Goal: Book appointment/travel/reservation

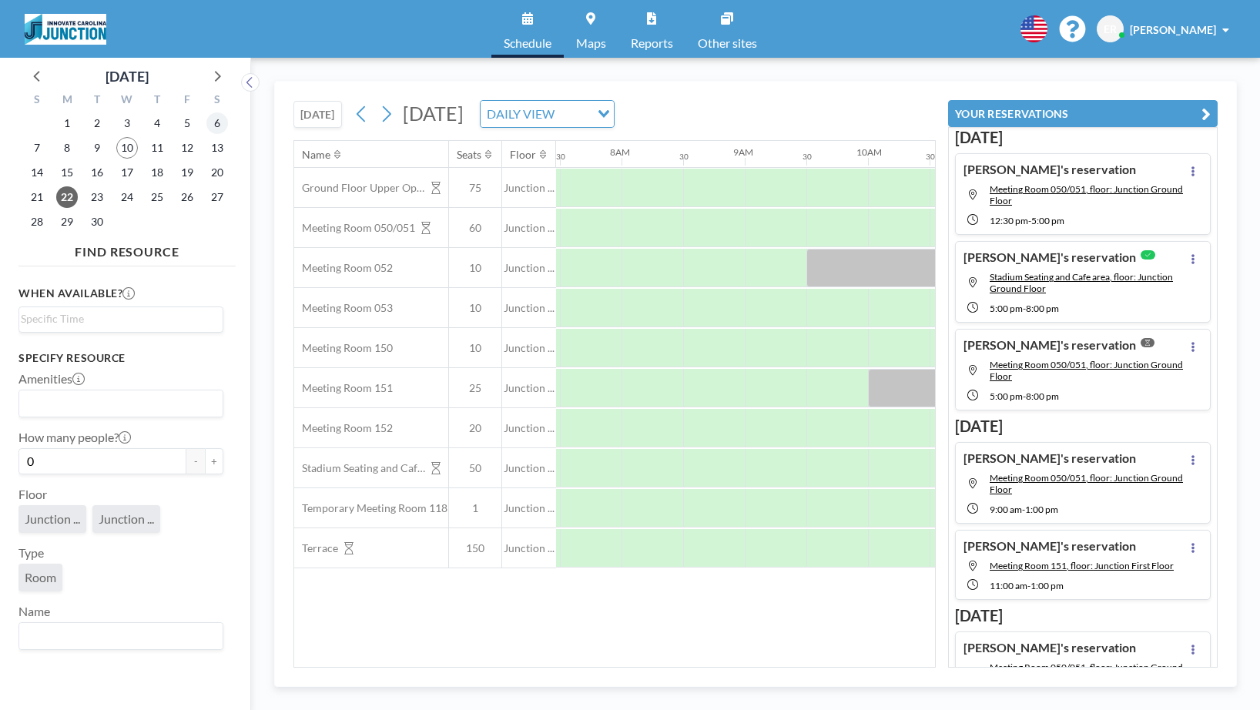
scroll to position [0, 924]
click at [209, 75] on icon at bounding box center [216, 75] width 20 height 20
click at [128, 120] on span "1" at bounding box center [127, 123] width 22 height 22
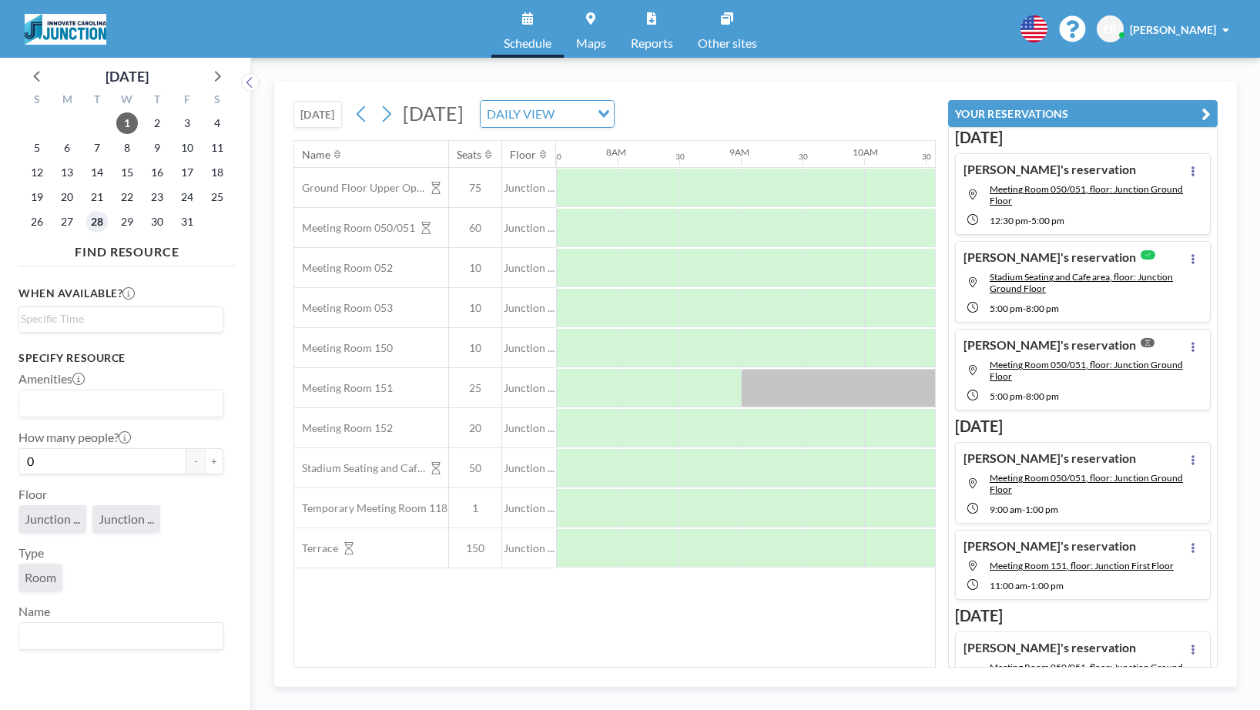
click at [101, 216] on span "28" at bounding box center [97, 222] width 22 height 22
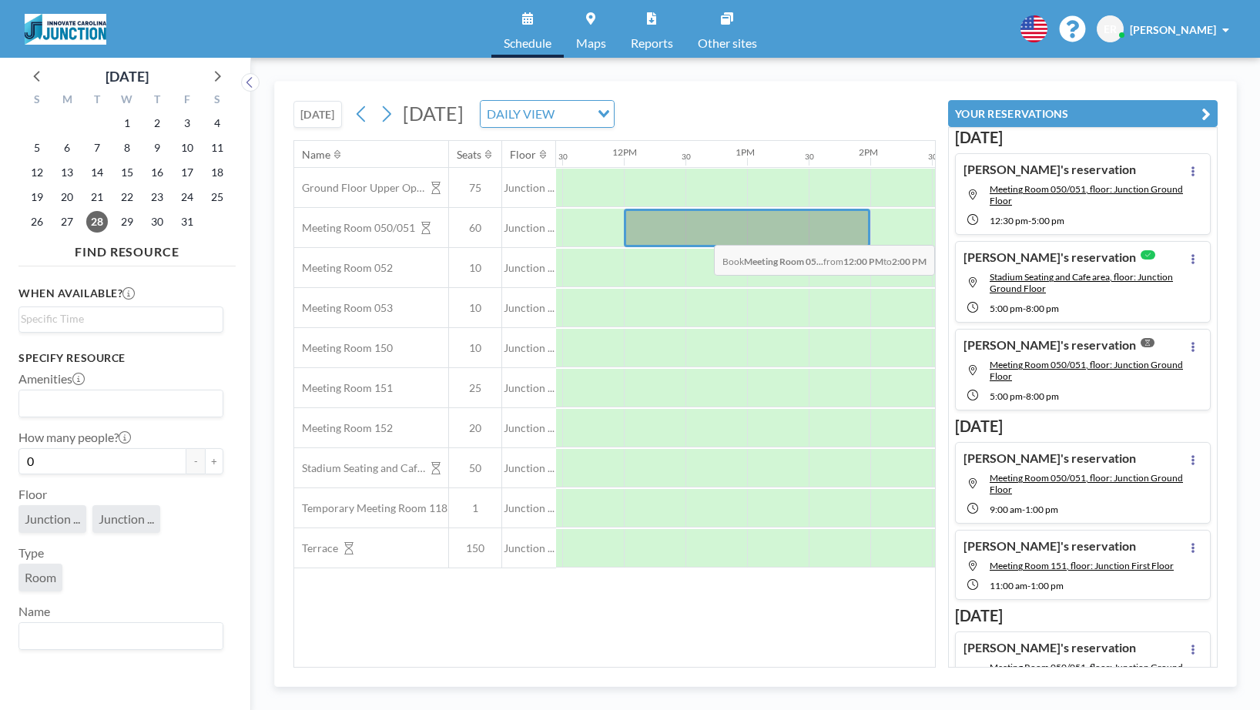
drag, startPoint x: 665, startPoint y: 233, endPoint x: 823, endPoint y: 233, distance: 157.9
click at [823, 233] on div at bounding box center [747, 228] width 246 height 39
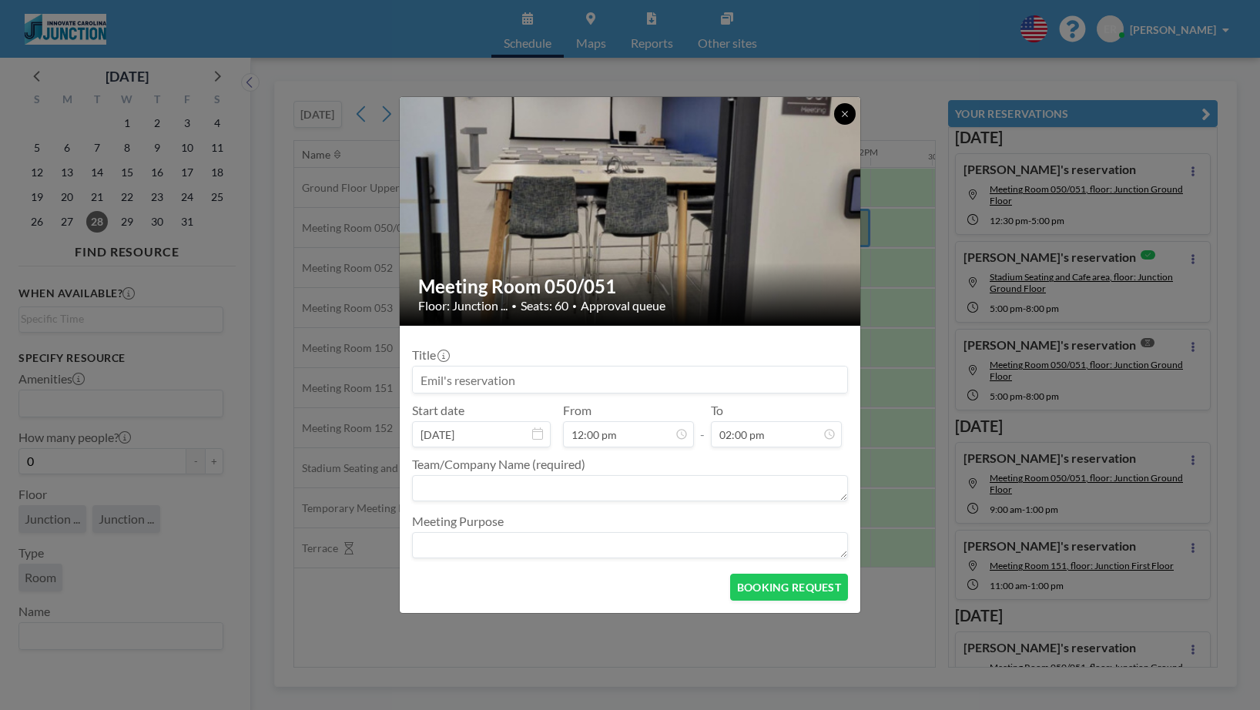
click at [840, 112] on icon at bounding box center [844, 113] width 9 height 9
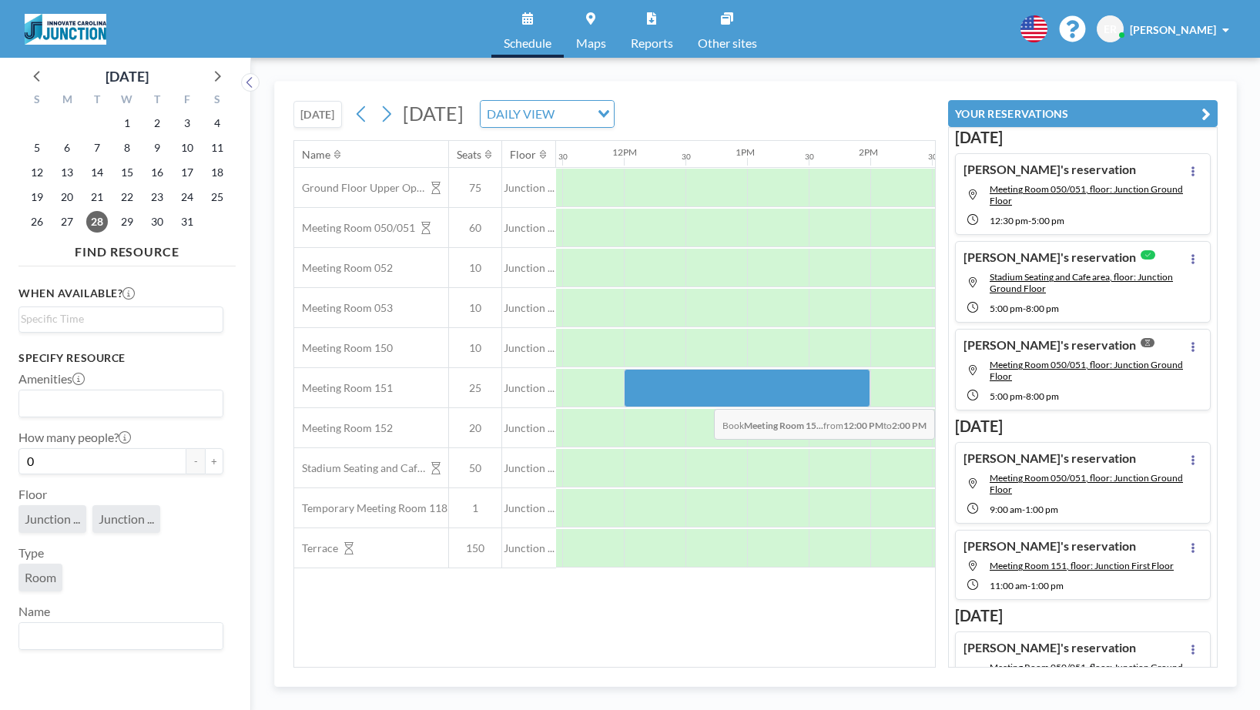
drag, startPoint x: 666, startPoint y: 395, endPoint x: 859, endPoint y: 397, distance: 193.3
click at [859, 397] on div at bounding box center [747, 388] width 246 height 39
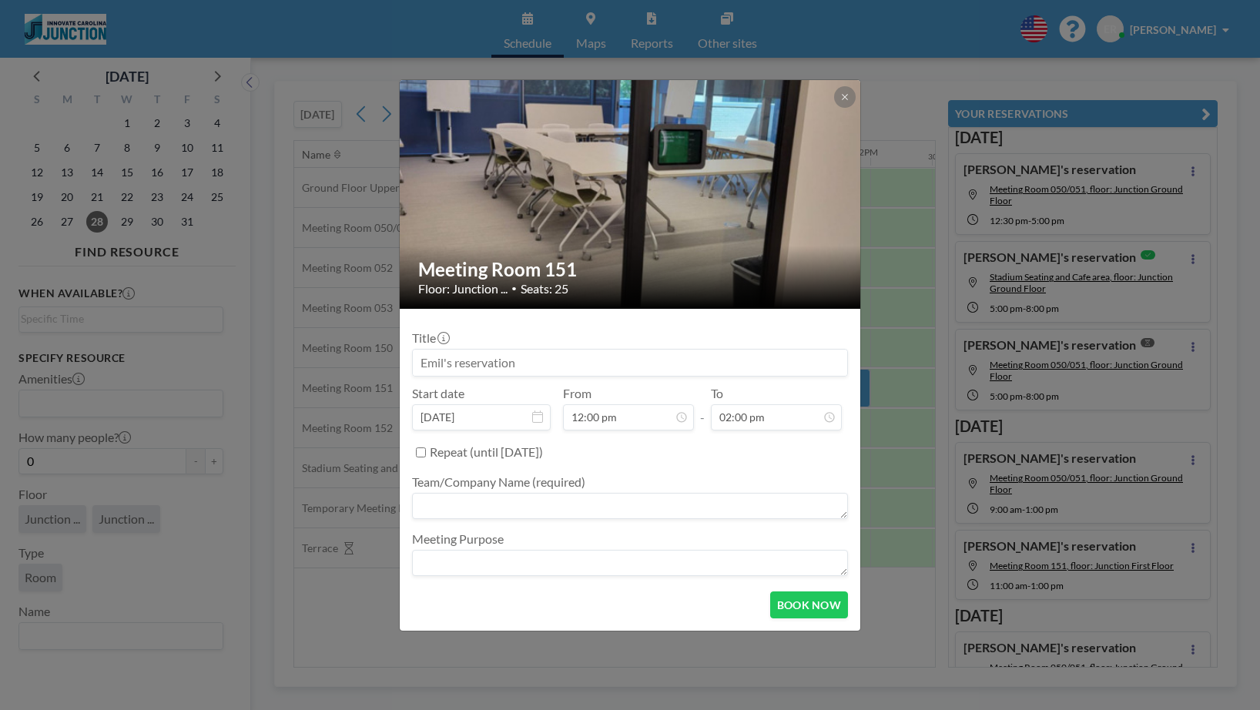
scroll to position [768, 0]
click at [848, 95] on icon at bounding box center [844, 96] width 9 height 9
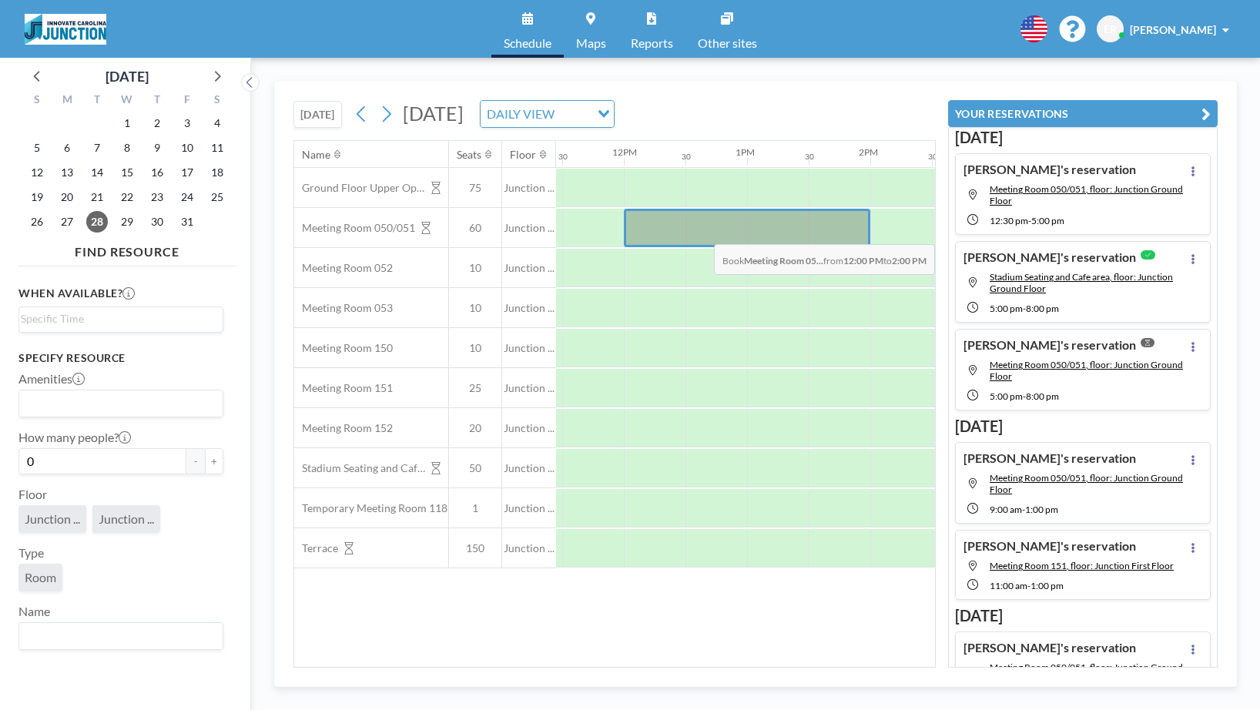
drag, startPoint x: 665, startPoint y: 231, endPoint x: 851, endPoint y: 233, distance: 185.6
click at [851, 233] on div at bounding box center [747, 228] width 246 height 39
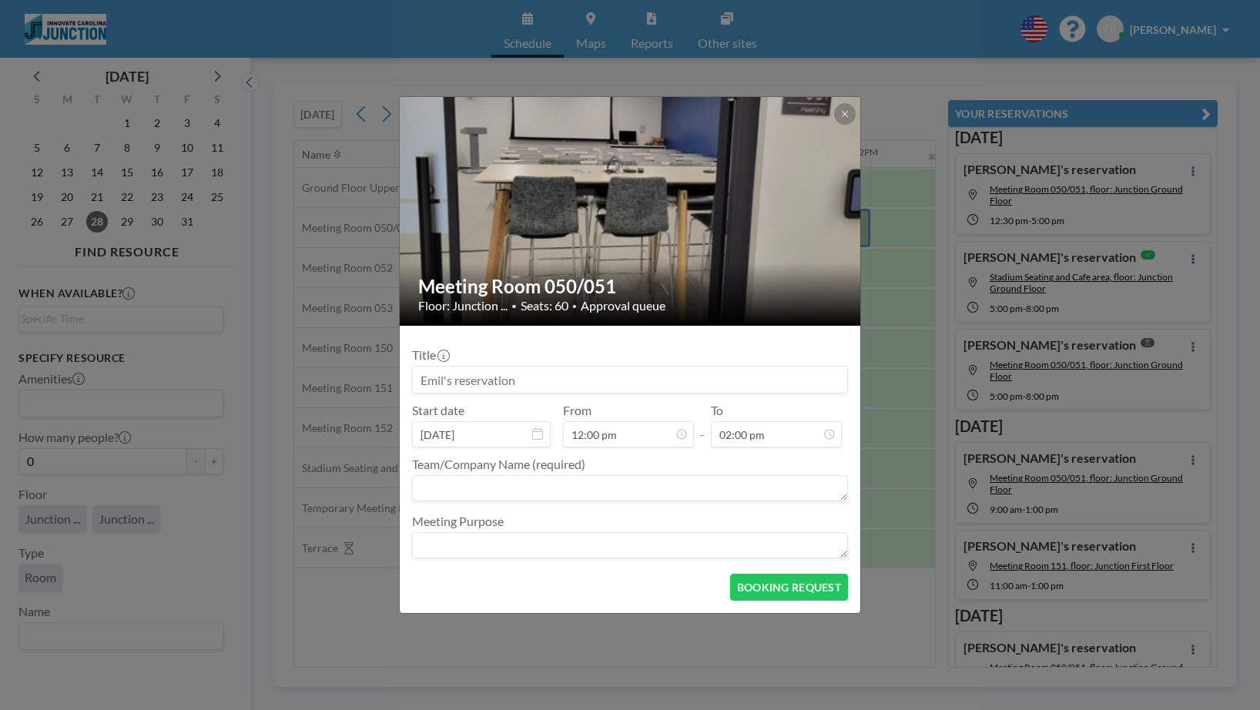
scroll to position [658, 0]
click at [497, 487] on textarea at bounding box center [630, 488] width 436 height 26
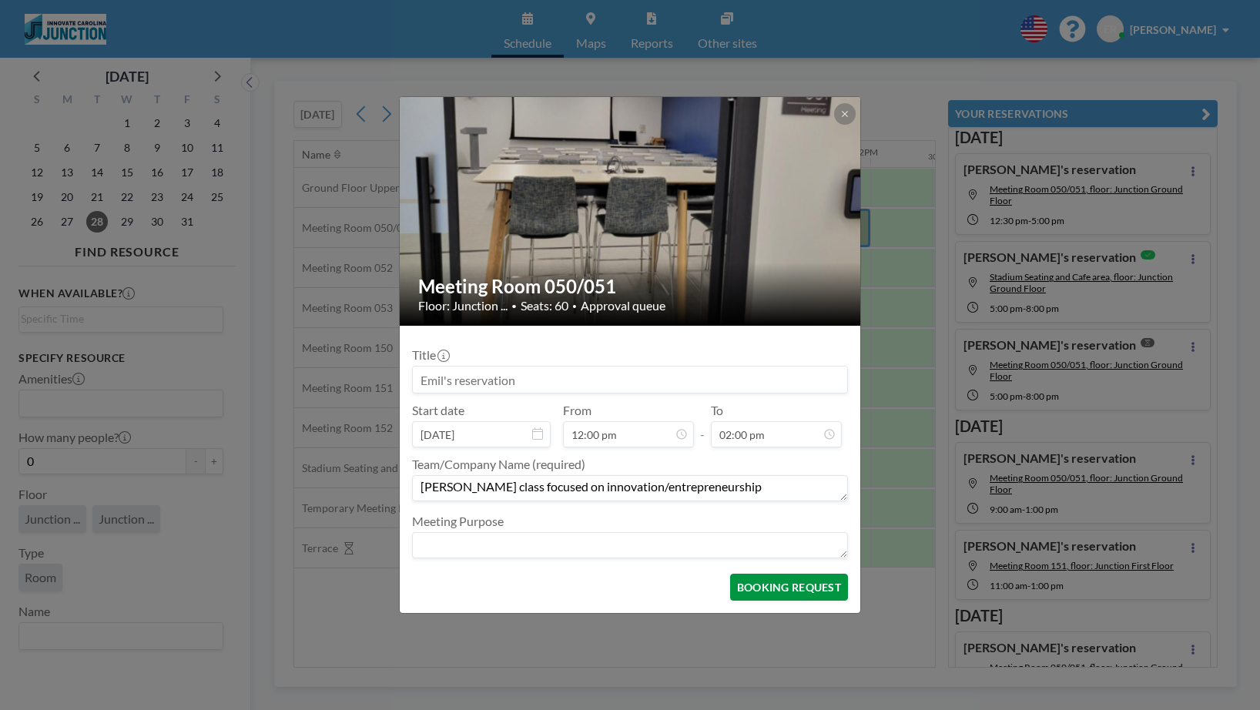
type textarea "[PERSON_NAME] class focused on innovation/entrepreneurship"
click at [795, 591] on button "BOOKING REQUEST" at bounding box center [789, 587] width 118 height 27
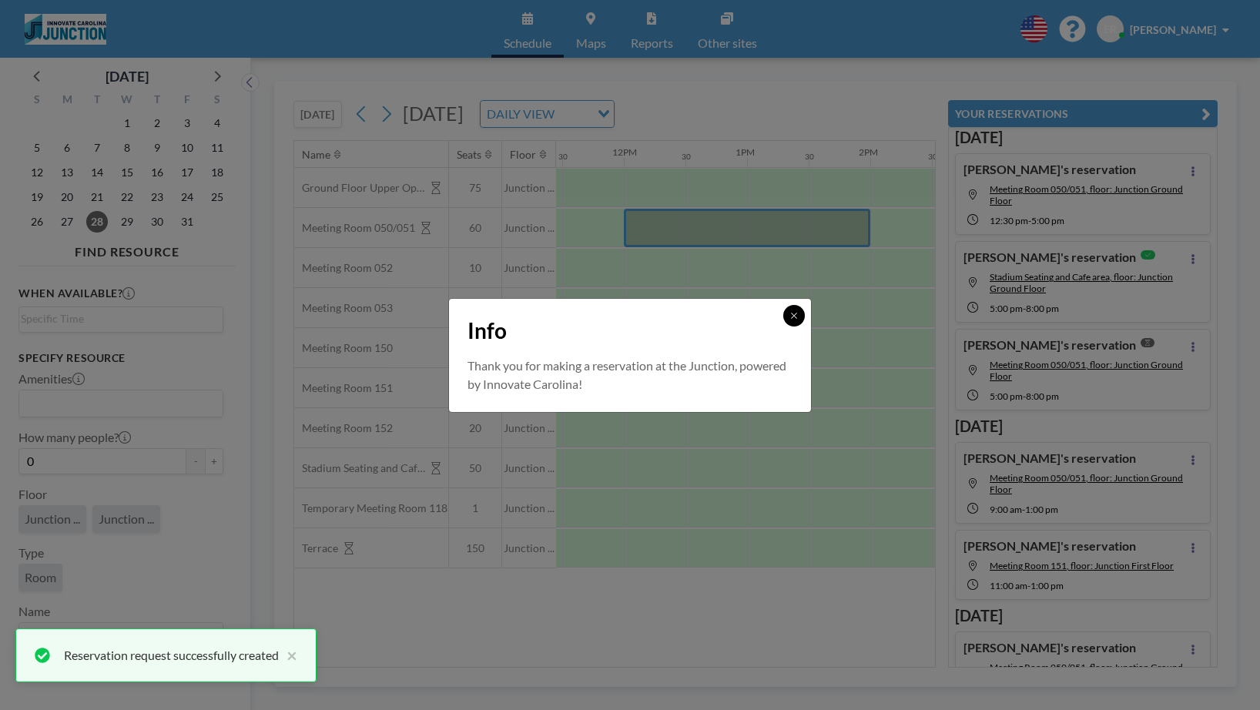
click at [791, 315] on icon at bounding box center [793, 315] width 9 height 9
